Goal: Book appointment/travel/reservation

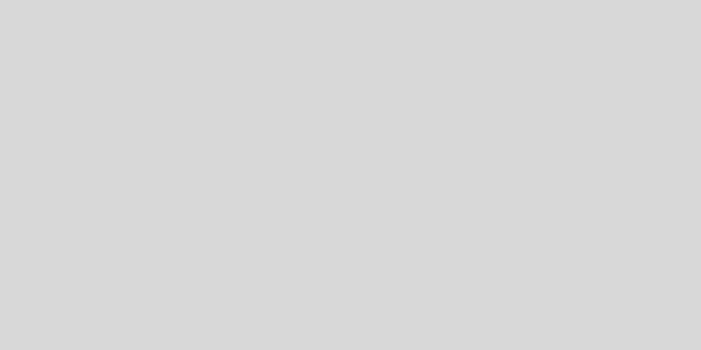
select select "es"
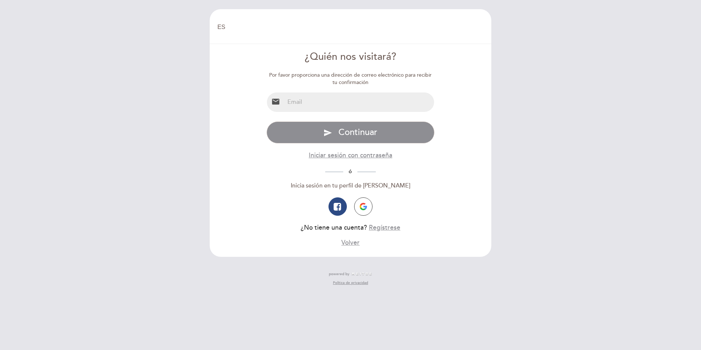
click at [332, 100] on input "email" at bounding box center [360, 101] width 150 height 19
type input "[EMAIL_ADDRESS][DOMAIN_NAME]"
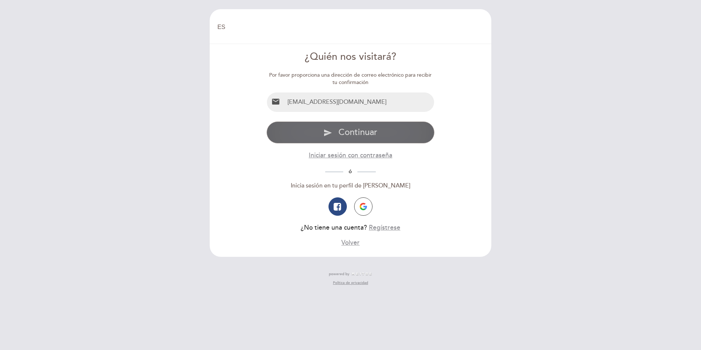
click at [330, 132] on icon "send" at bounding box center [327, 132] width 9 height 9
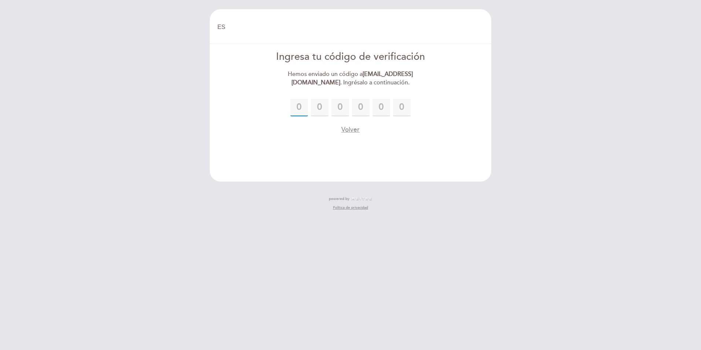
click at [303, 104] on input "text" at bounding box center [299, 108] width 18 height 18
type input "7"
type input "9"
type input "0"
type input "7"
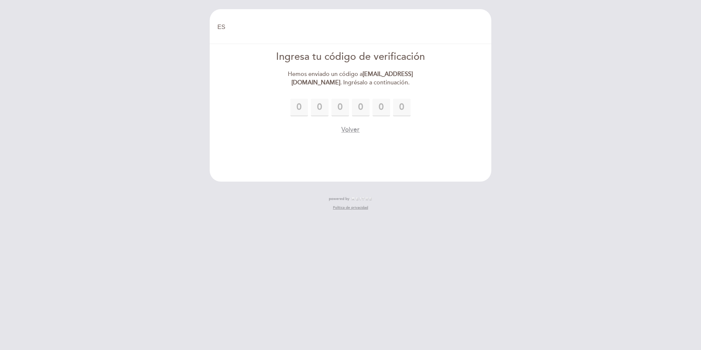
type input "4"
type input "6"
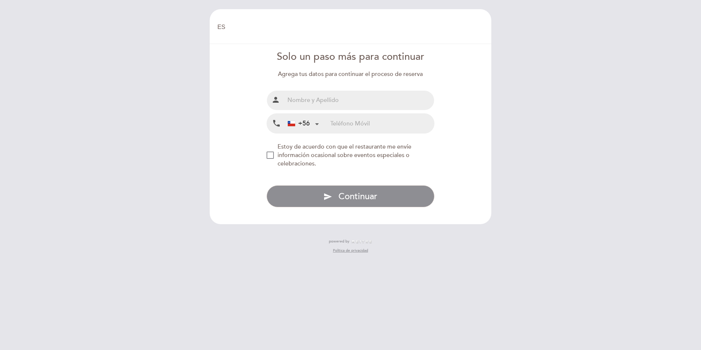
click at [398, 143] on span "Estoy de acuerdo con que el restaurante me envíe información ocasional sobre ev…" at bounding box center [345, 155] width 134 height 24
click at [338, 102] on input "text" at bounding box center [360, 100] width 150 height 19
type input "islan ozyalcin"
click at [337, 120] on input "tel" at bounding box center [382, 123] width 104 height 19
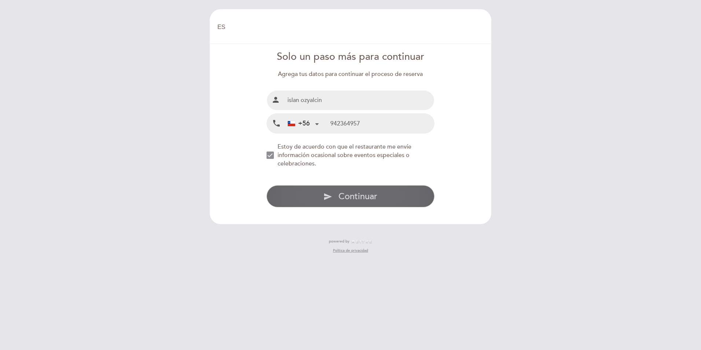
type input "942364957"
click at [366, 193] on span "Continuar" at bounding box center [357, 196] width 39 height 11
